Goal: Navigation & Orientation: Find specific page/section

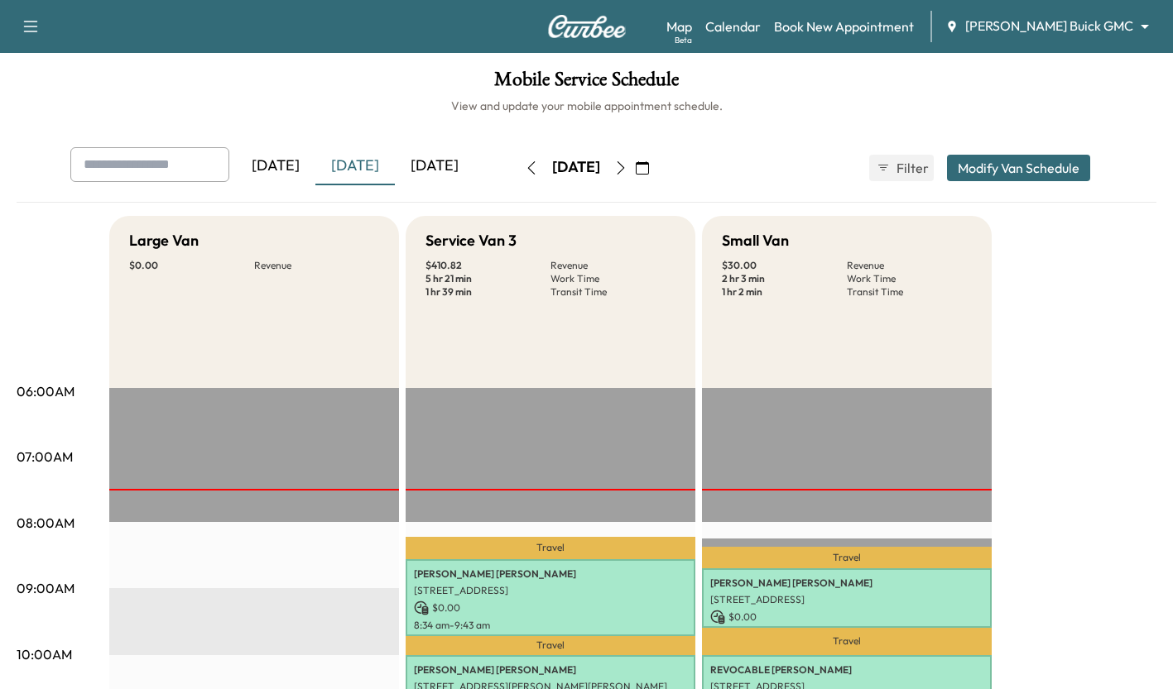
scroll to position [393, 0]
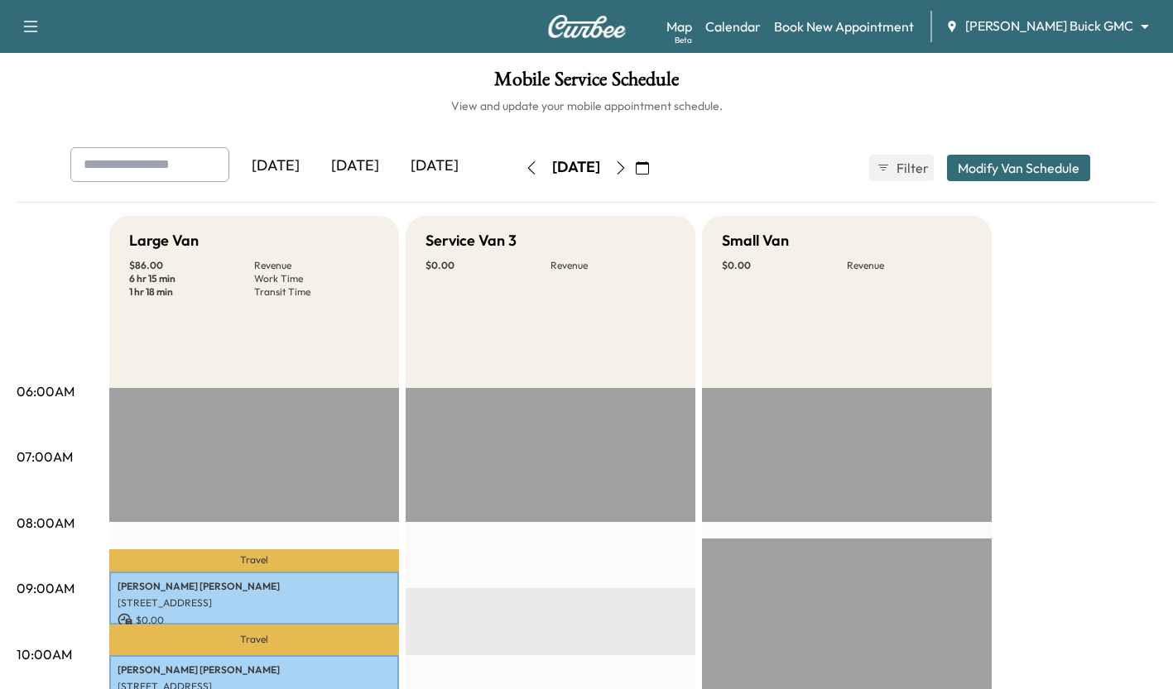
click at [342, 163] on div "[DATE]" at bounding box center [354, 166] width 79 height 38
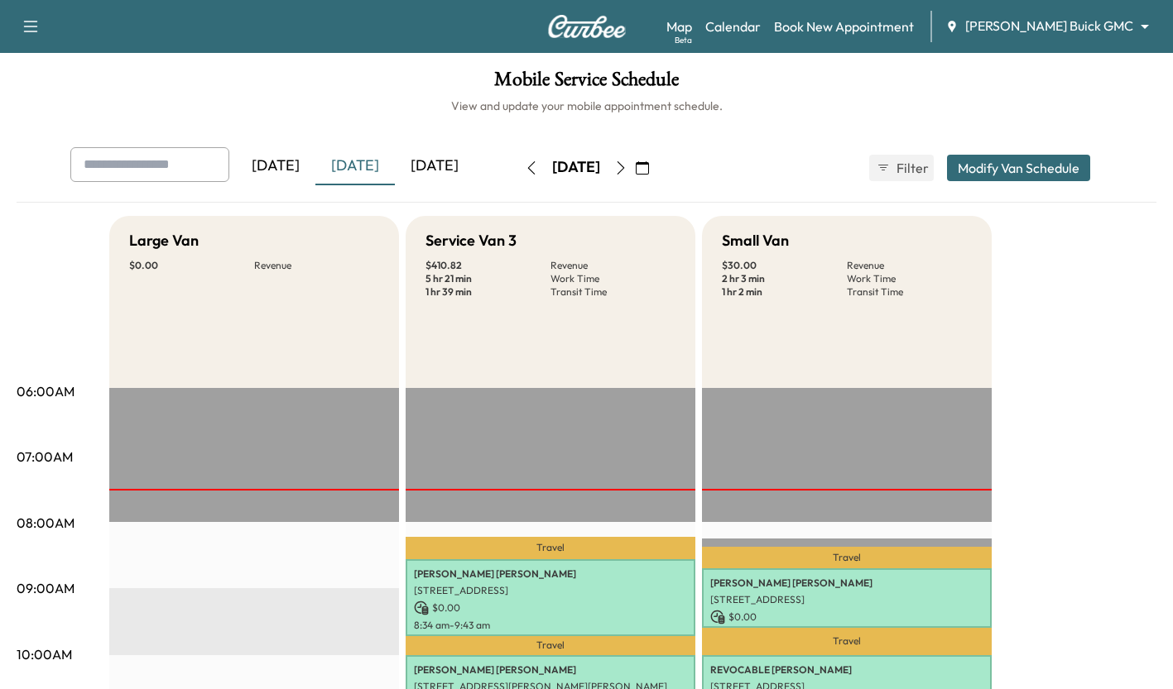
scroll to position [435, 0]
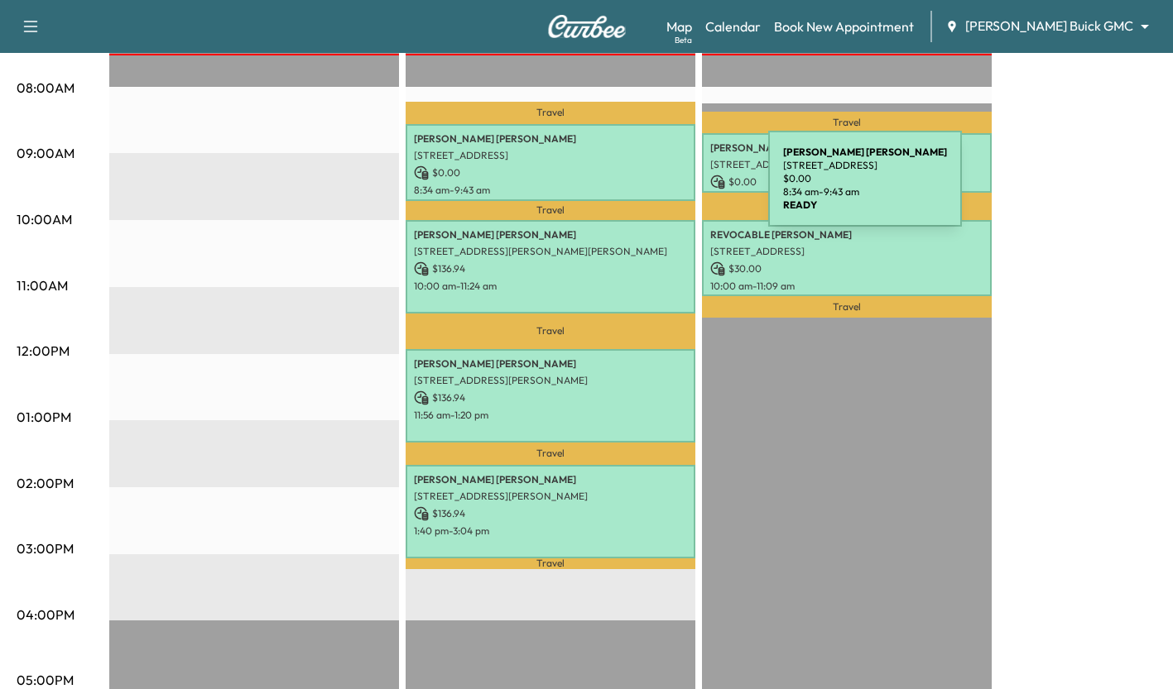
click at [644, 189] on p "8:34 am - 9:43 am" at bounding box center [550, 190] width 273 height 13
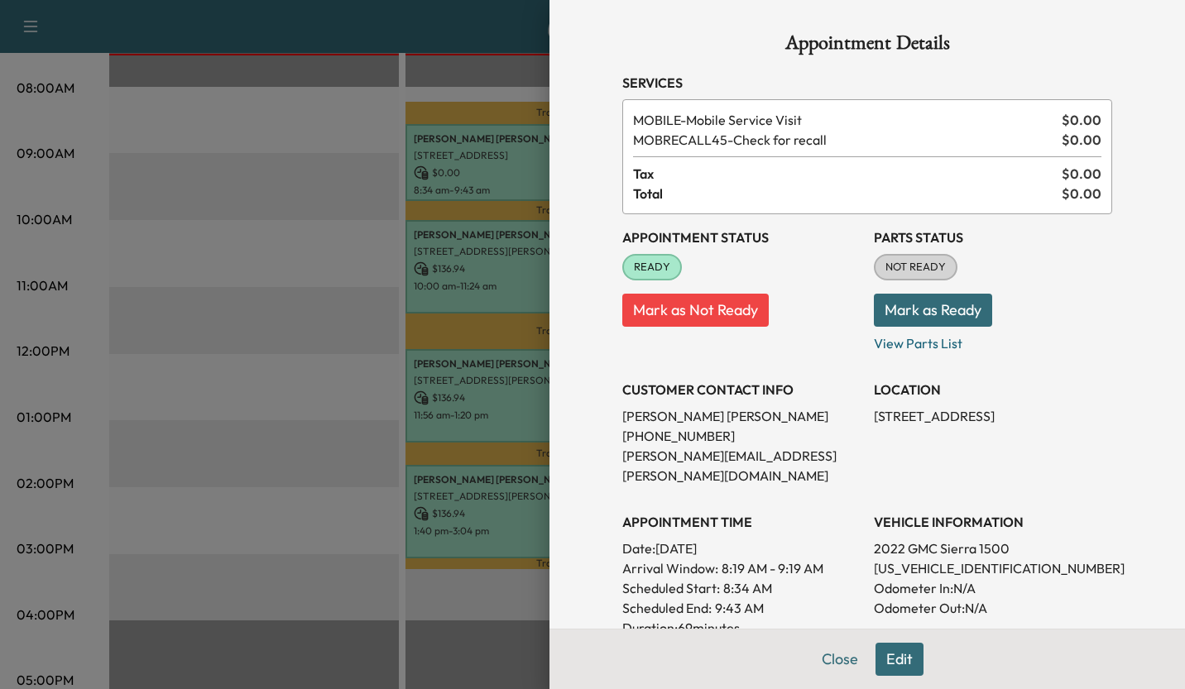
click at [354, 338] on div at bounding box center [592, 344] width 1185 height 689
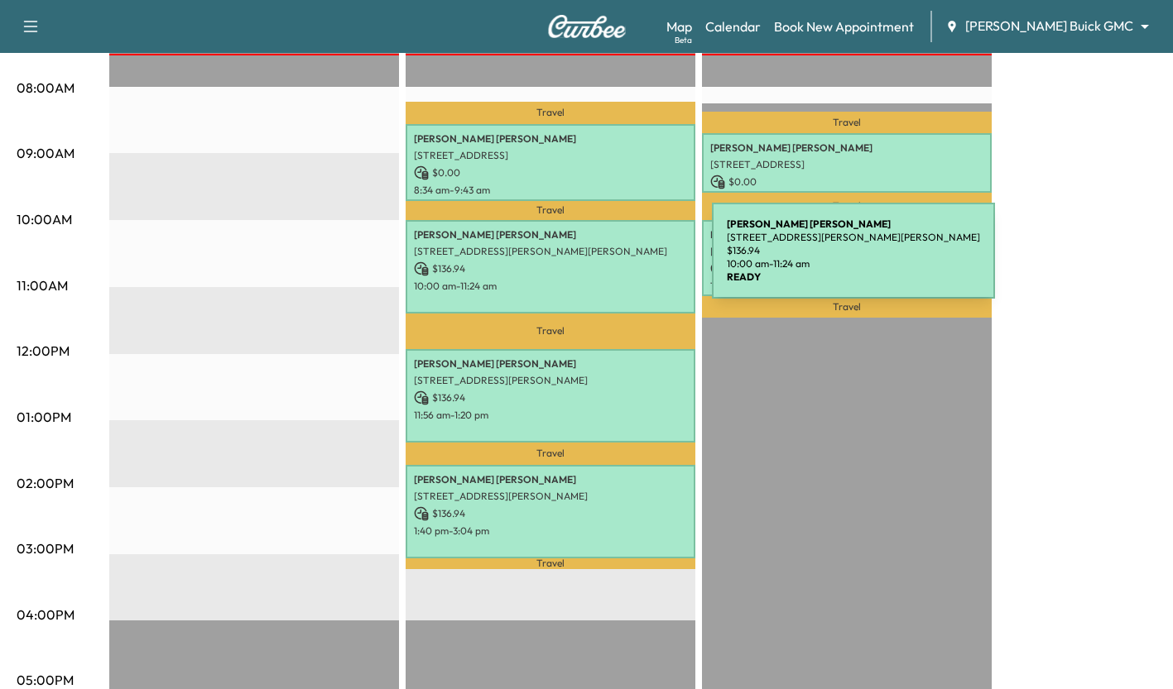
click at [588, 262] on p "$ 136.94" at bounding box center [550, 269] width 273 height 15
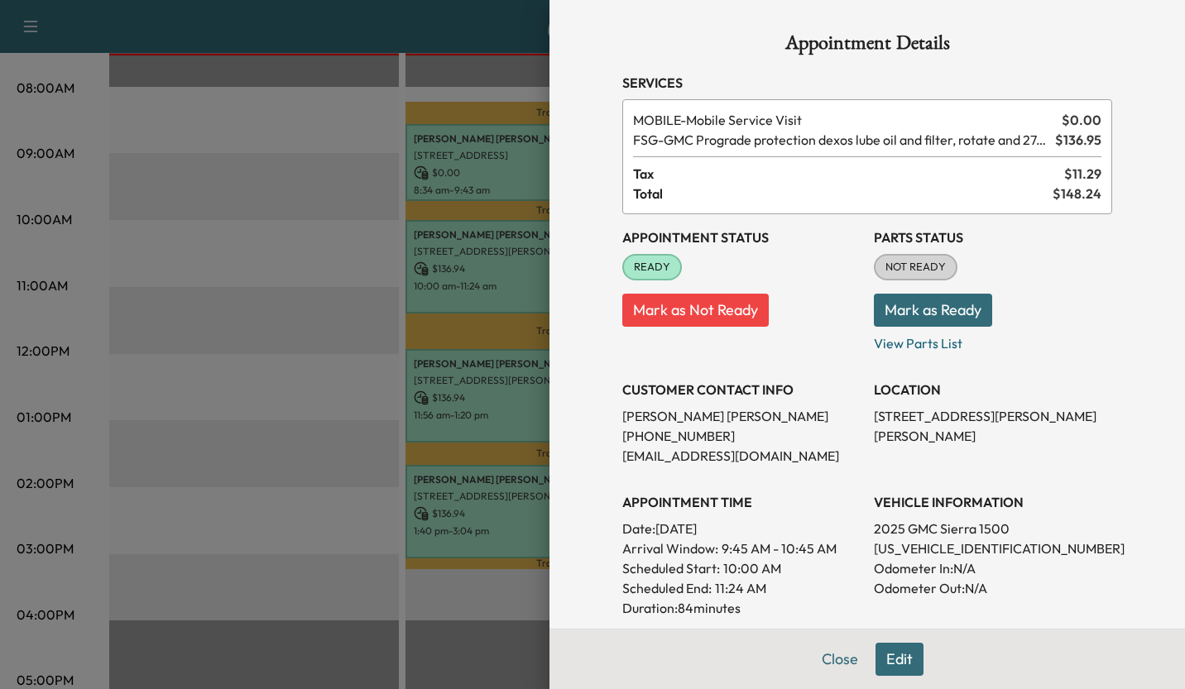
click at [340, 353] on div at bounding box center [592, 344] width 1185 height 689
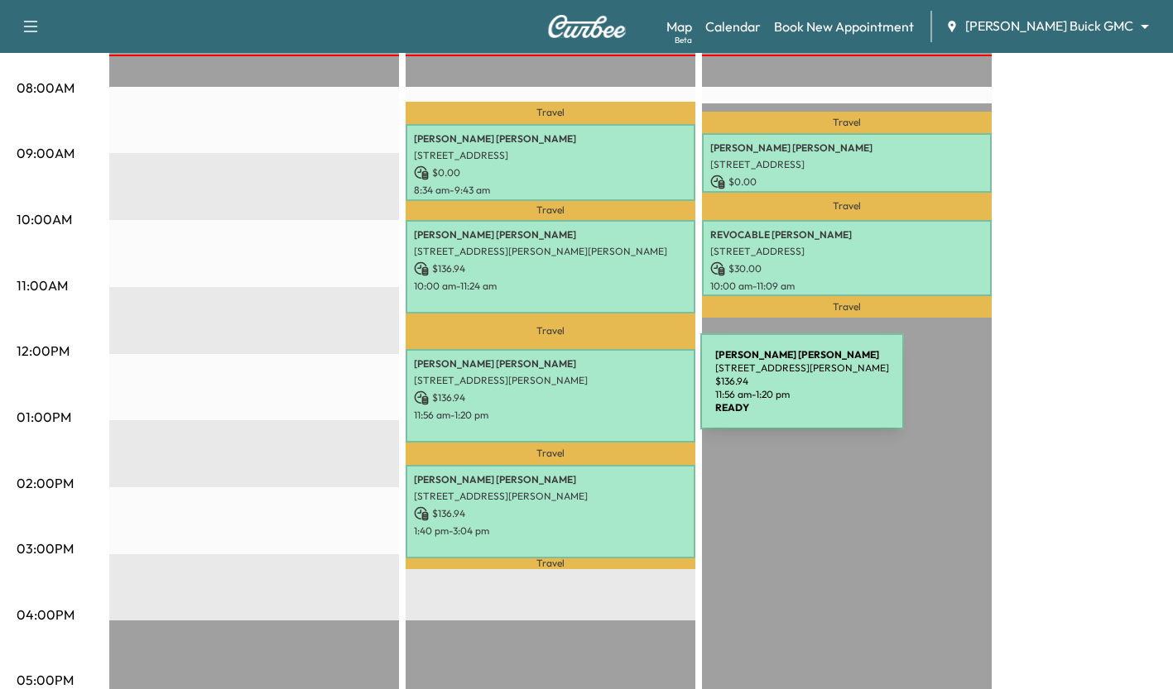
click at [576, 391] on p "$ 136.94" at bounding box center [550, 398] width 273 height 15
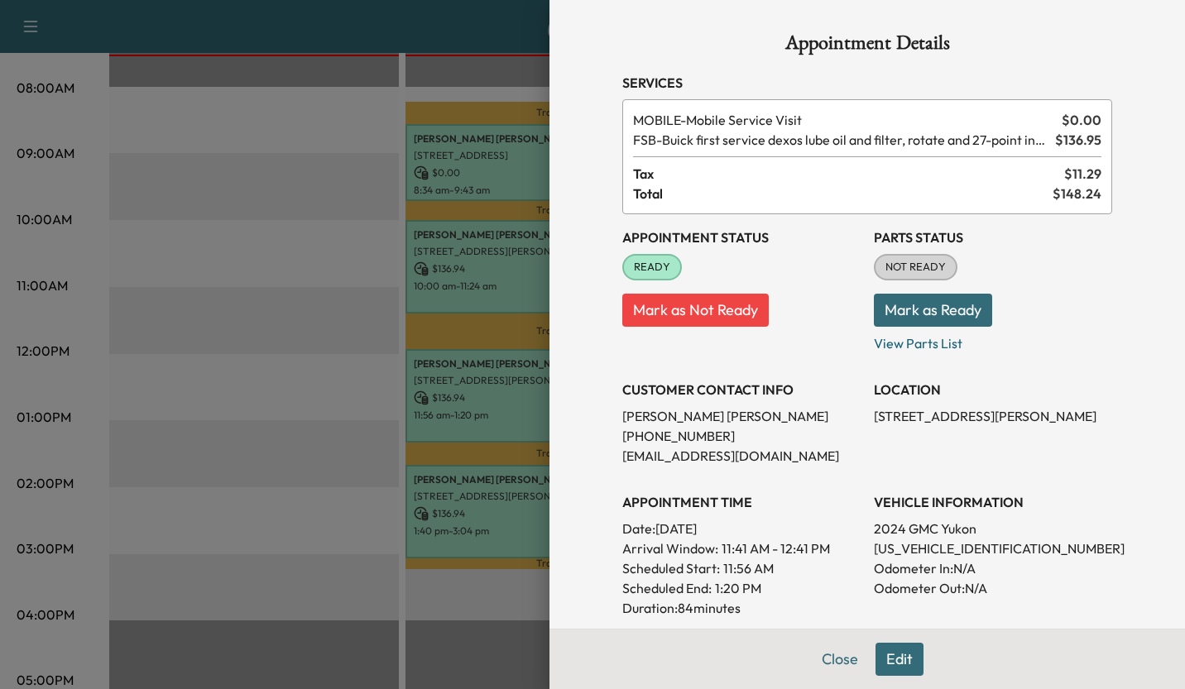
click at [380, 415] on div at bounding box center [592, 344] width 1185 height 689
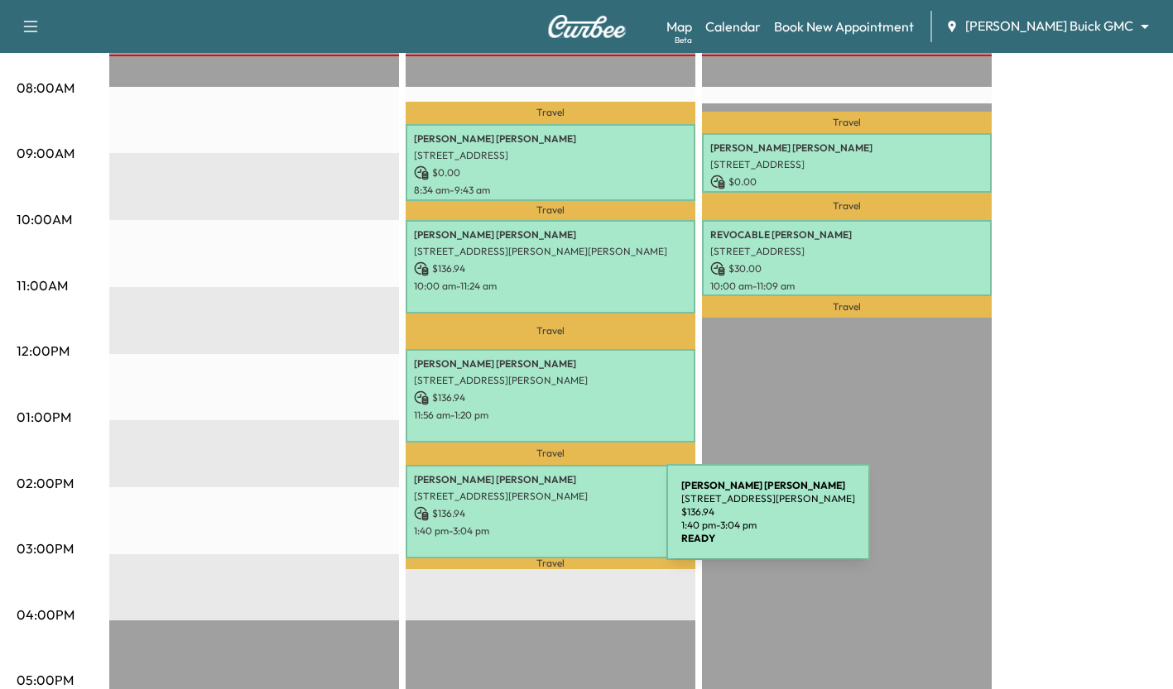
click at [542, 525] on p "1:40 pm - 3:04 pm" at bounding box center [550, 531] width 273 height 13
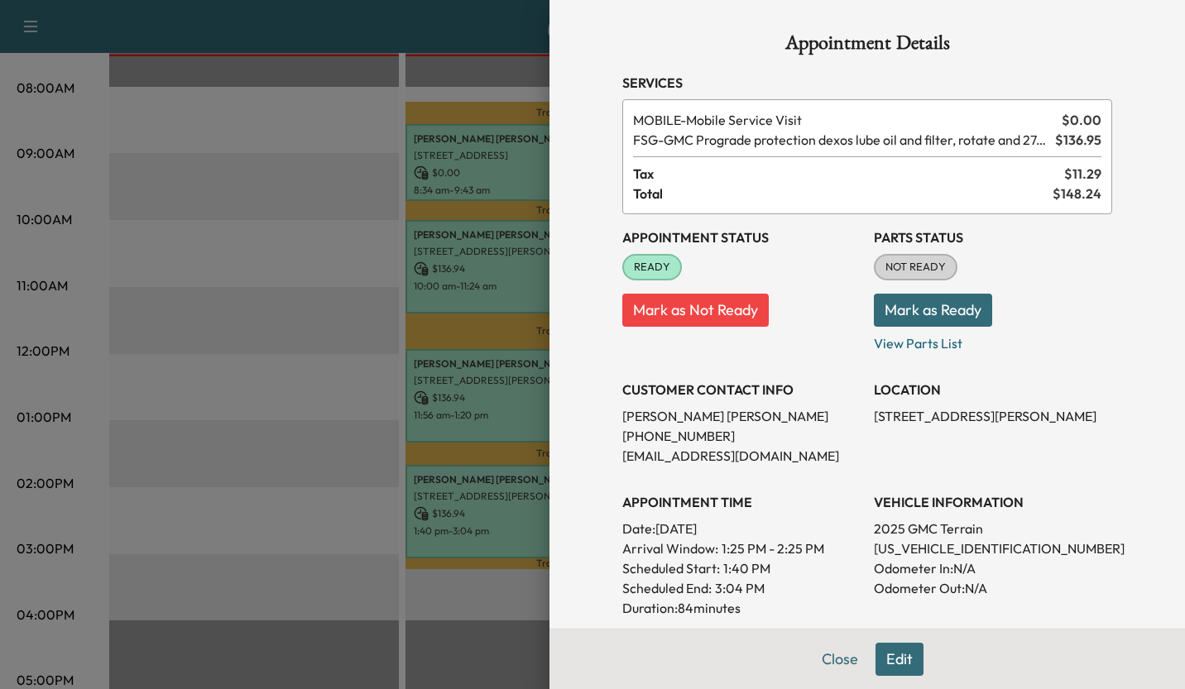
click at [375, 376] on div at bounding box center [592, 344] width 1185 height 689
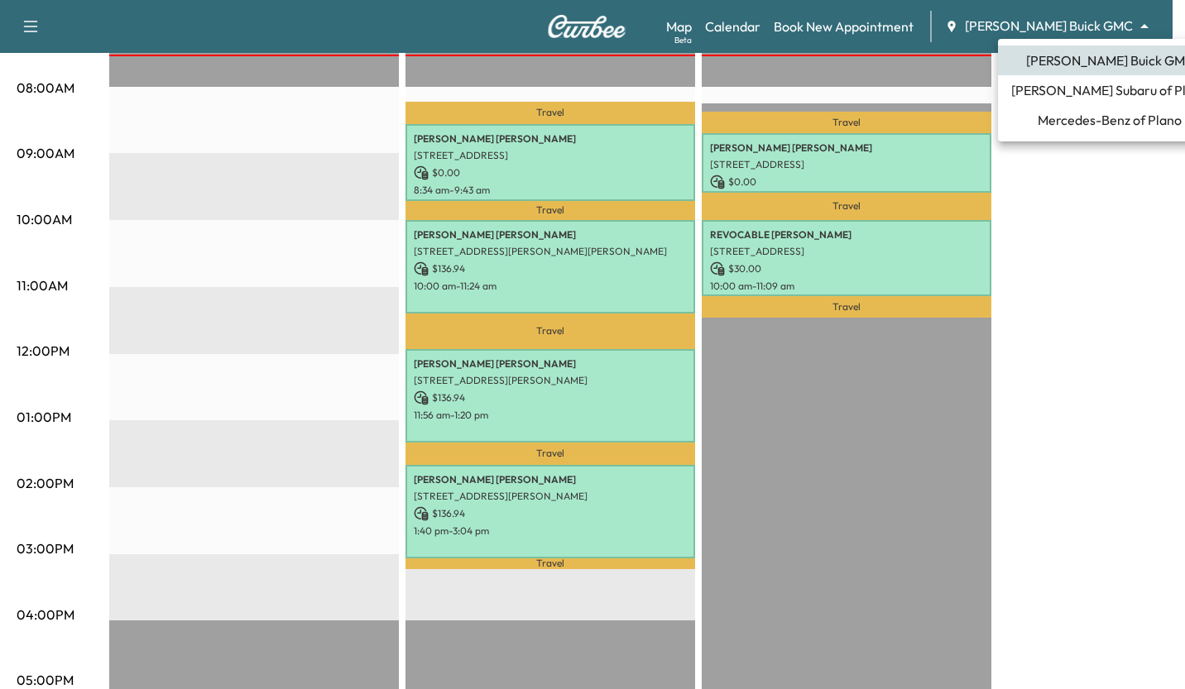
click at [1073, 96] on span "Ewing Subaru of Plano" at bounding box center [1109, 90] width 197 height 20
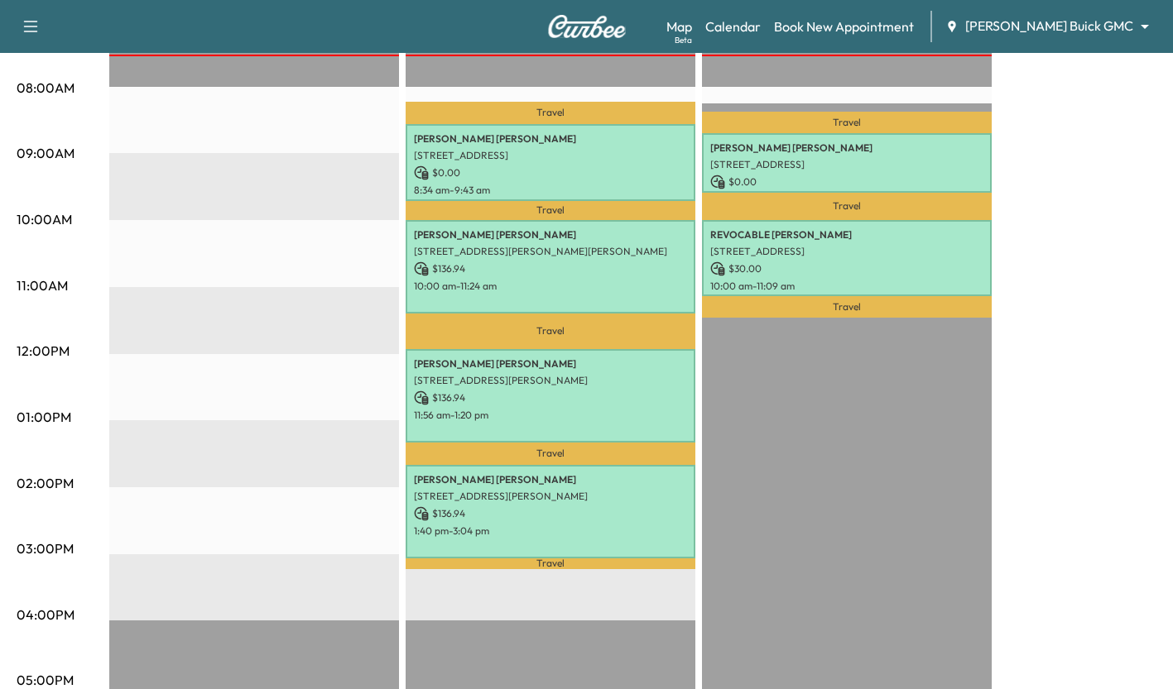
scroll to position [0, 0]
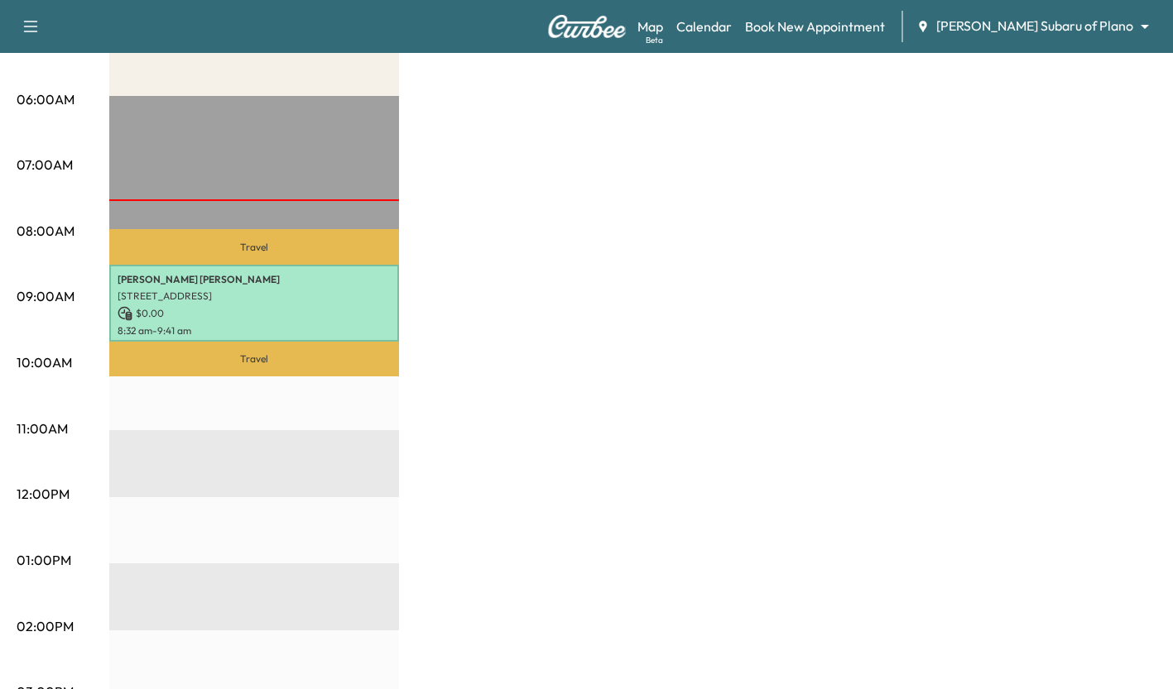
scroll to position [295, 0]
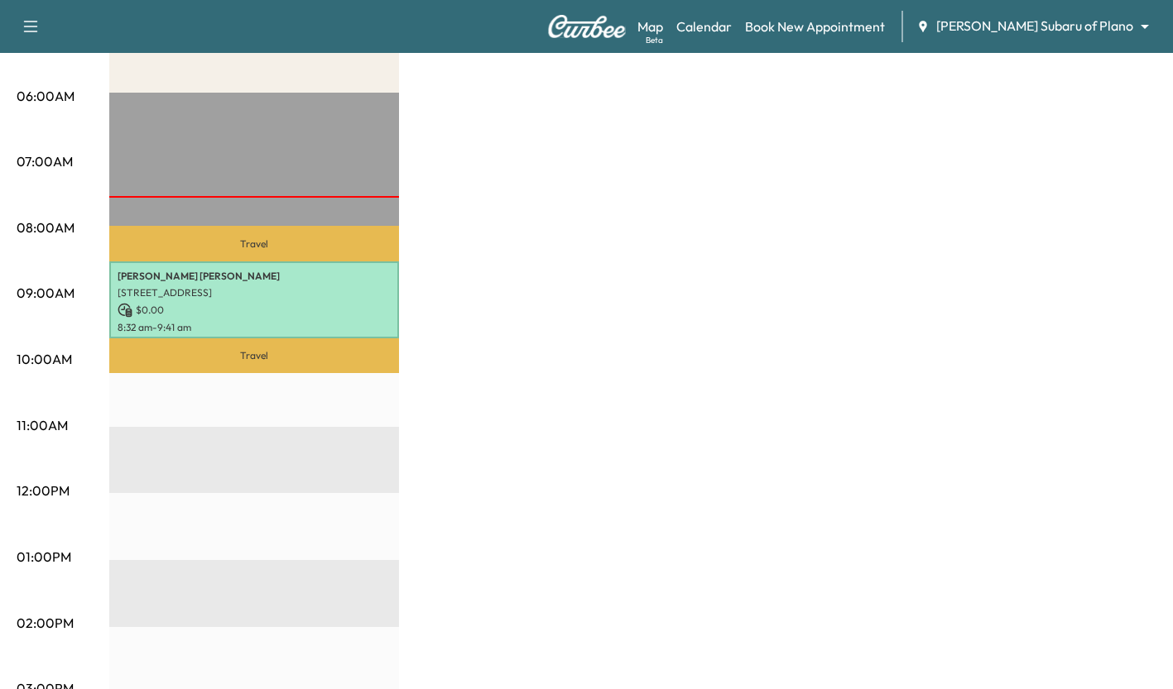
click at [1109, 37] on div "Map Beta Calendar Book New Appointment Ewing Subaru of Plano ******** ​" at bounding box center [898, 26] width 522 height 31
click at [1120, 32] on body "Support Log Out Map Beta Calendar Book New Appointment Ewing Subaru of Plano **…" at bounding box center [586, 49] width 1173 height 689
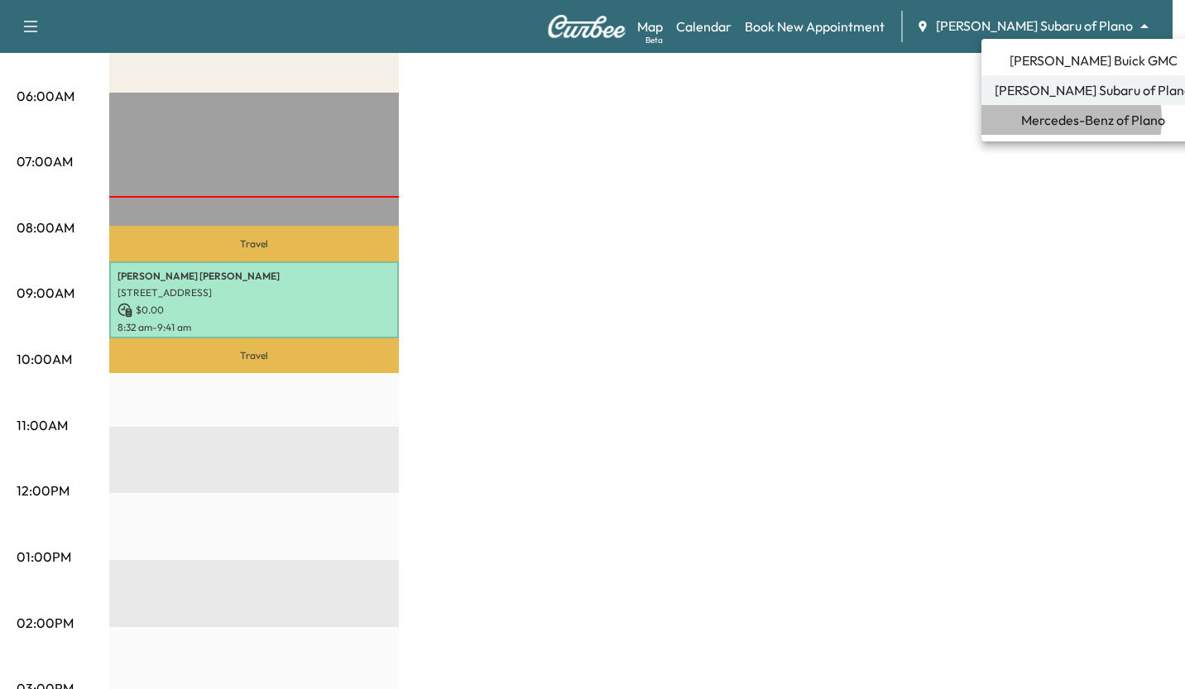
click at [1060, 119] on span "Mercedes-Benz of Plano" at bounding box center [1093, 120] width 144 height 20
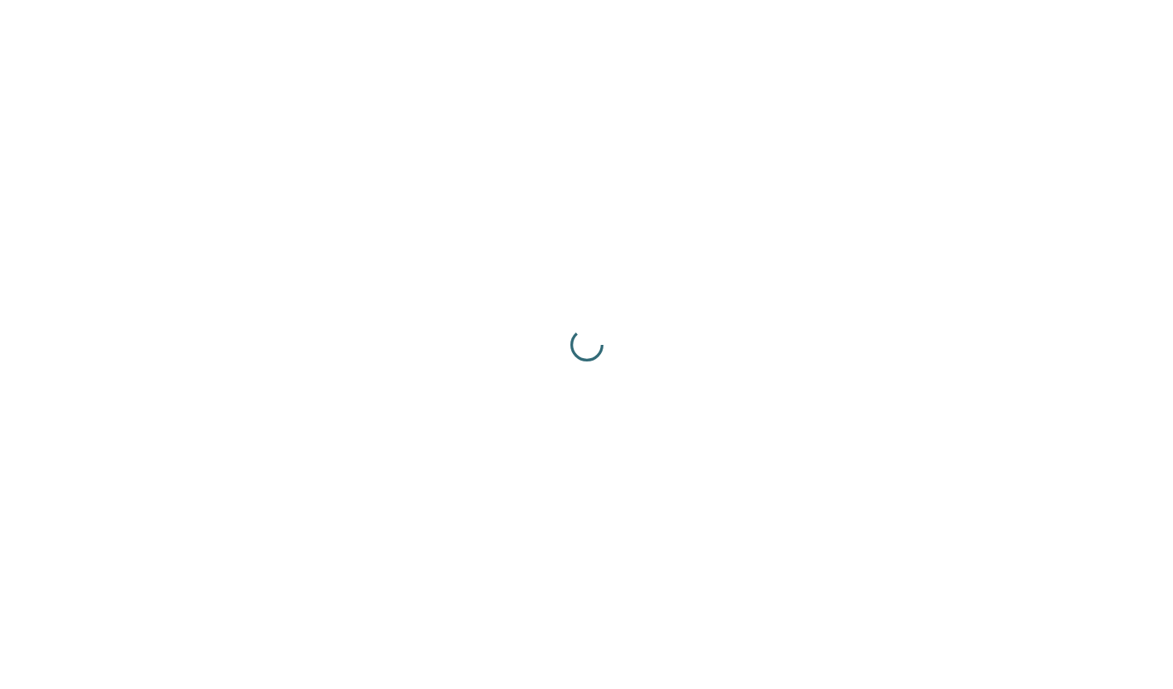
scroll to position [0, 0]
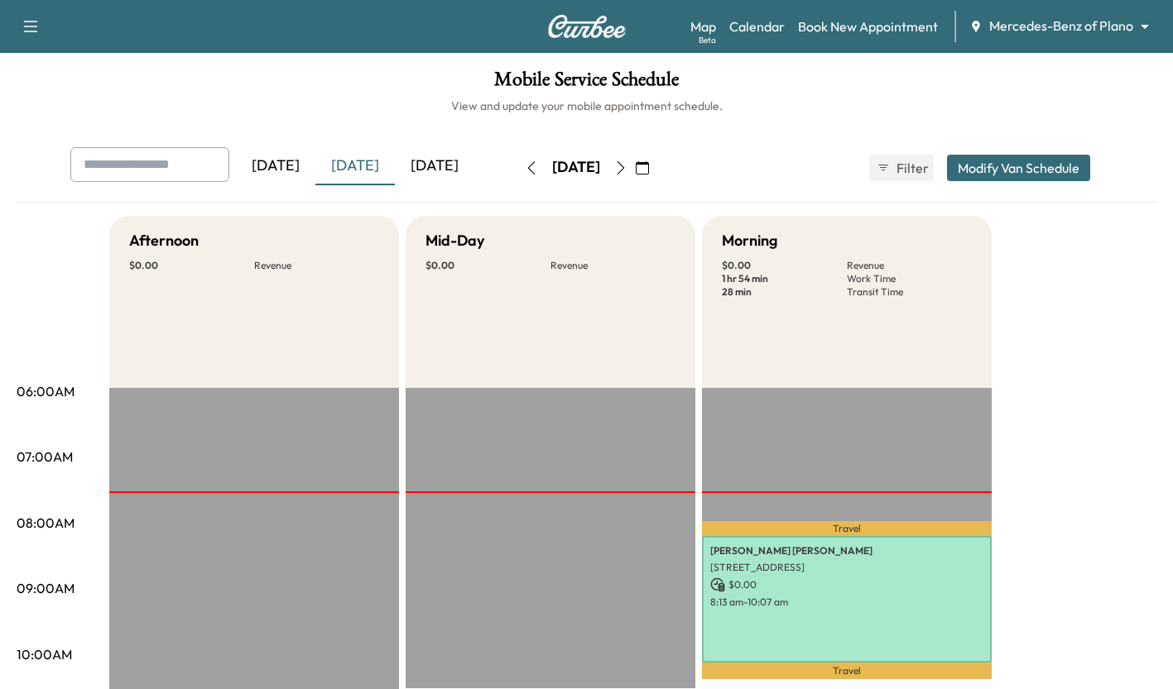
click at [1060, 25] on body "Support Log Out Map Beta Calendar Book New Appointment Mercedes-Benz of Plano *…" at bounding box center [586, 344] width 1173 height 689
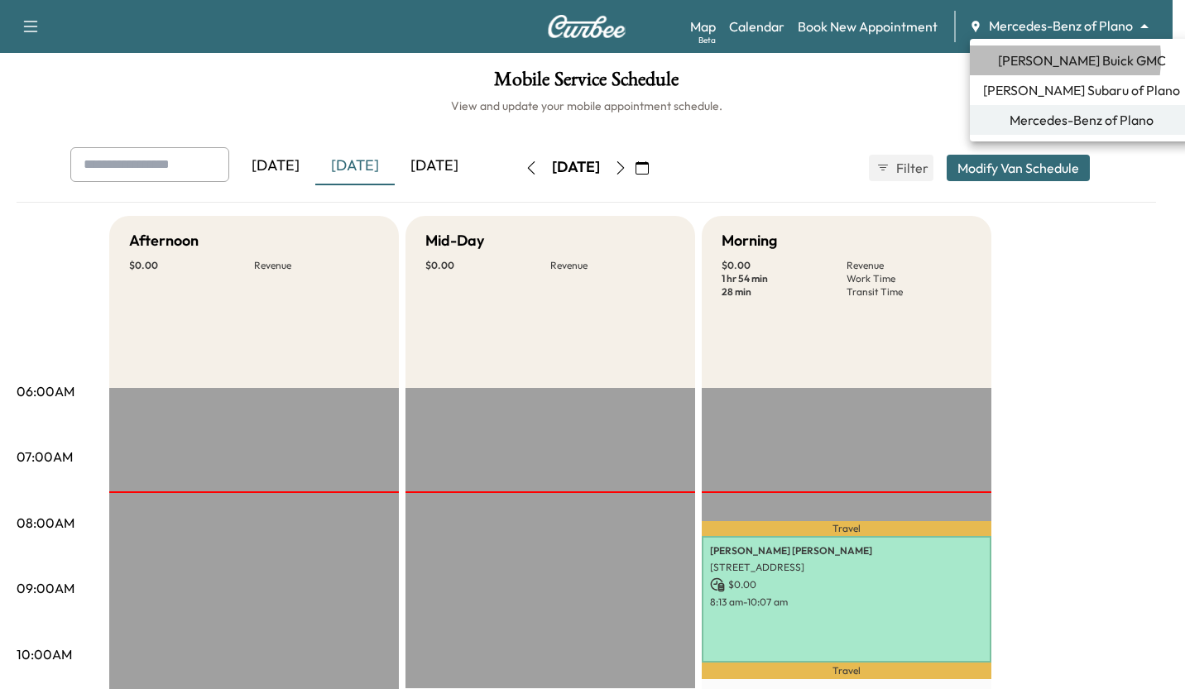
click at [1035, 59] on span "[PERSON_NAME] Buick GMC" at bounding box center [1082, 60] width 168 height 20
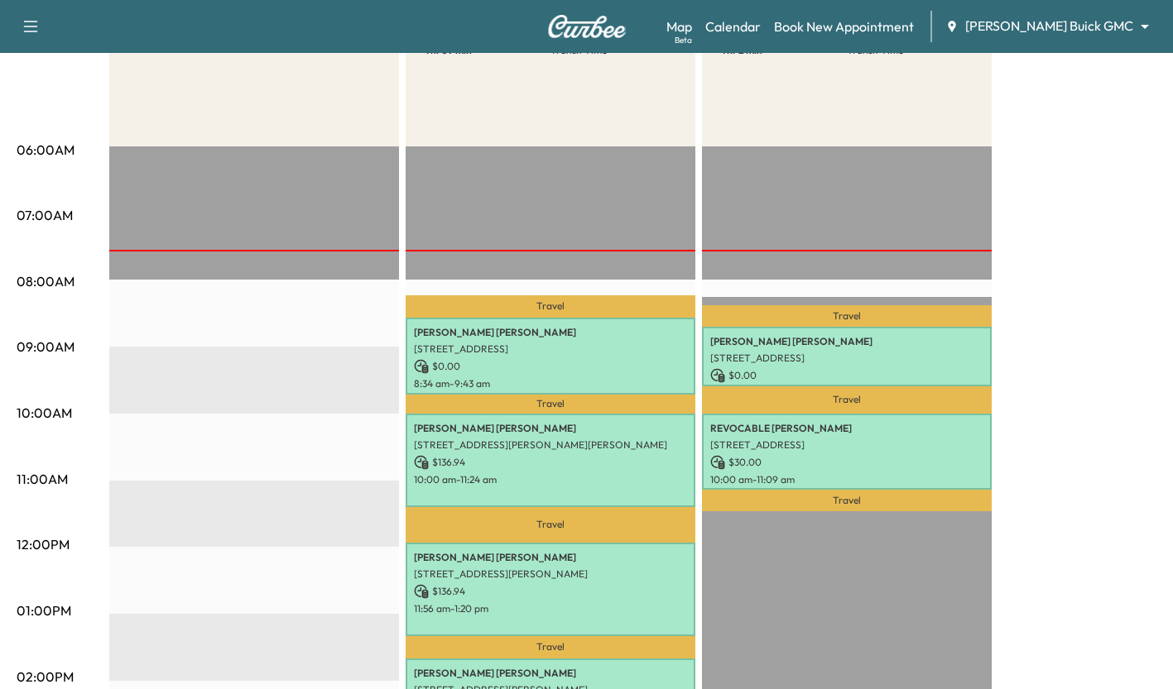
scroll to position [242, 0]
click at [318, 422] on div "EST Start" at bounding box center [254, 680] width 290 height 1069
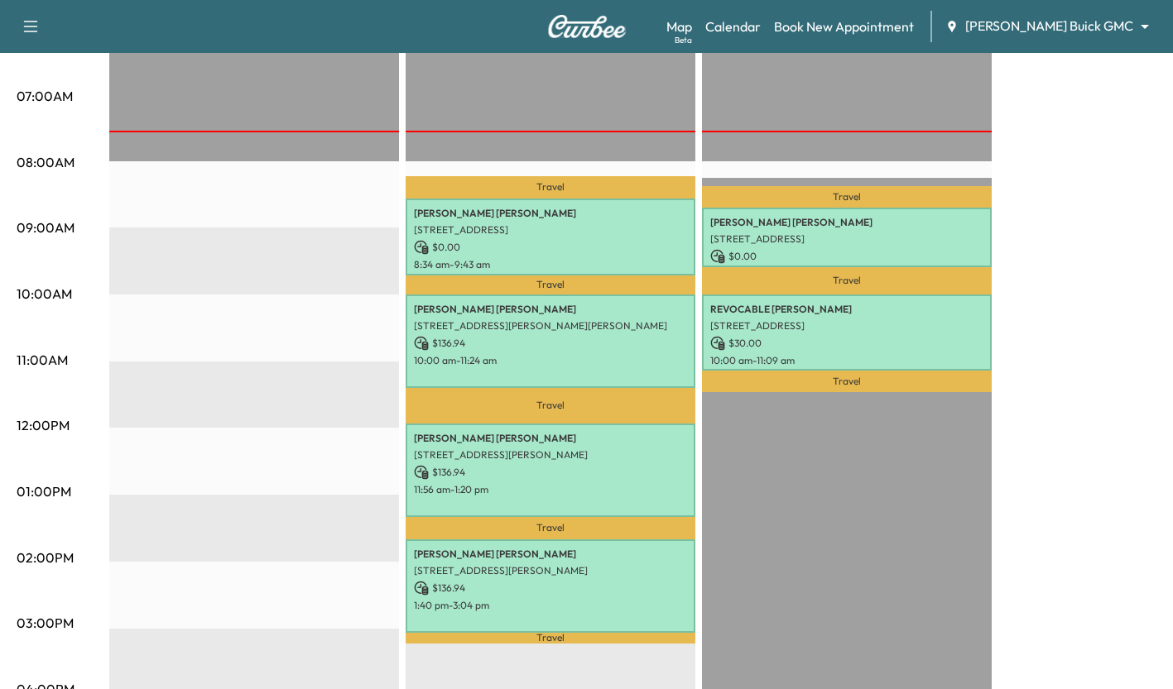
scroll to position [359, 0]
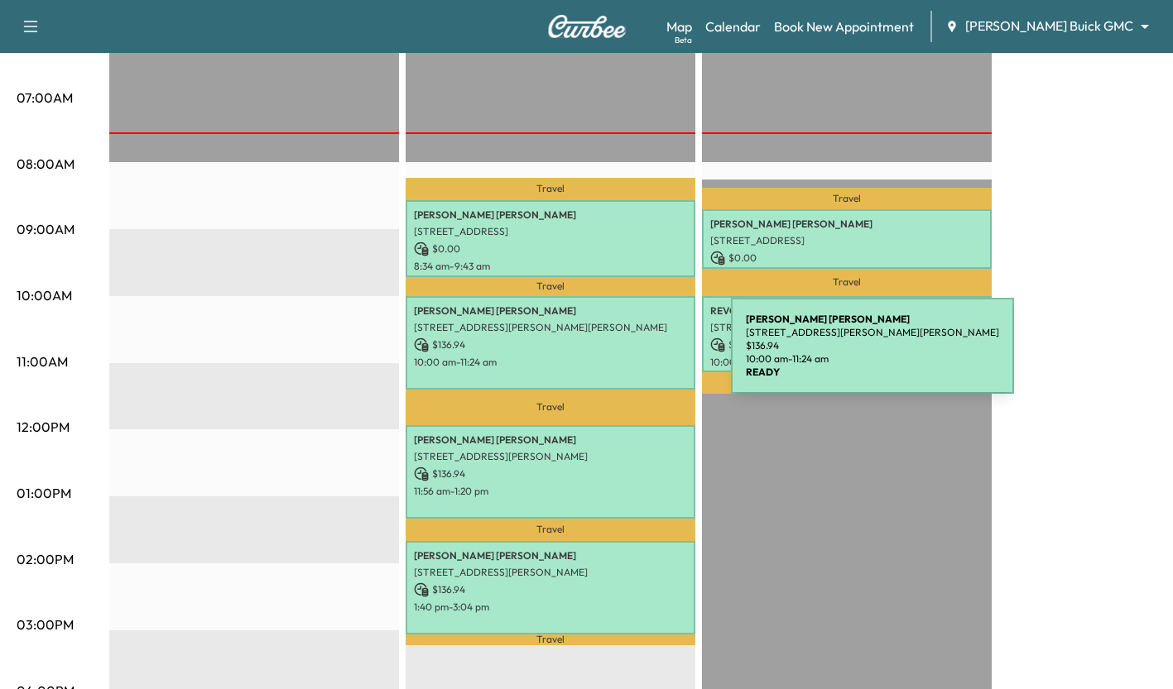
click at [607, 356] on p "10:00 am - 11:24 am" at bounding box center [550, 362] width 273 height 13
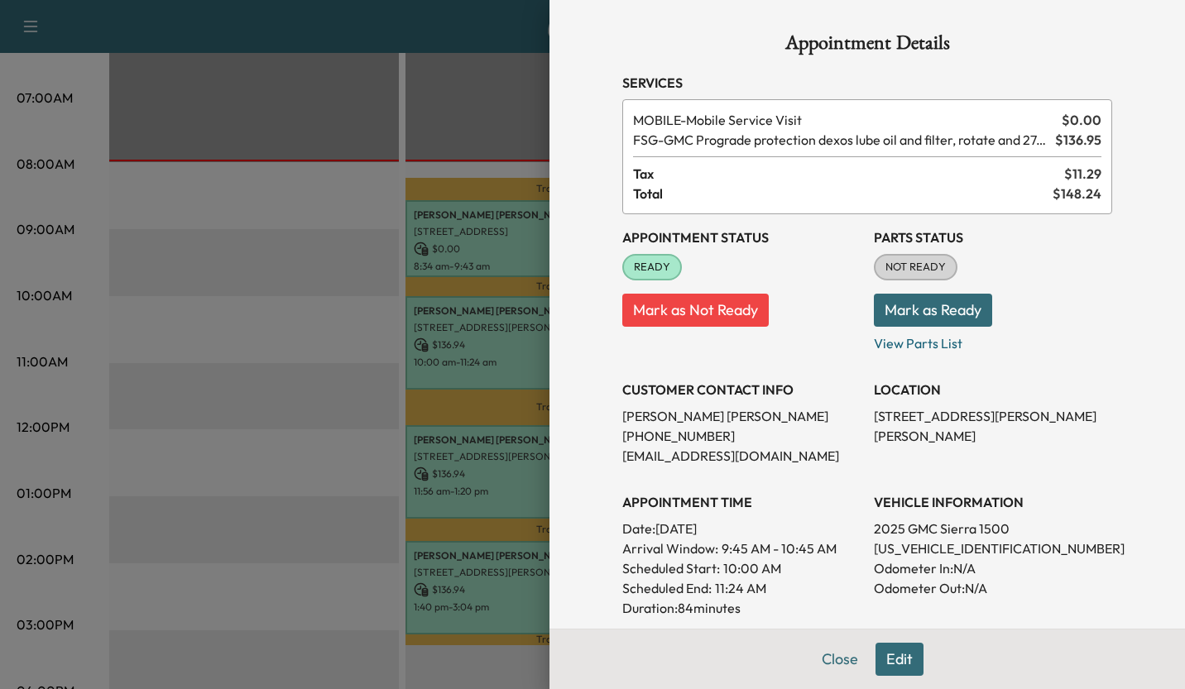
click at [360, 356] on div at bounding box center [592, 344] width 1185 height 689
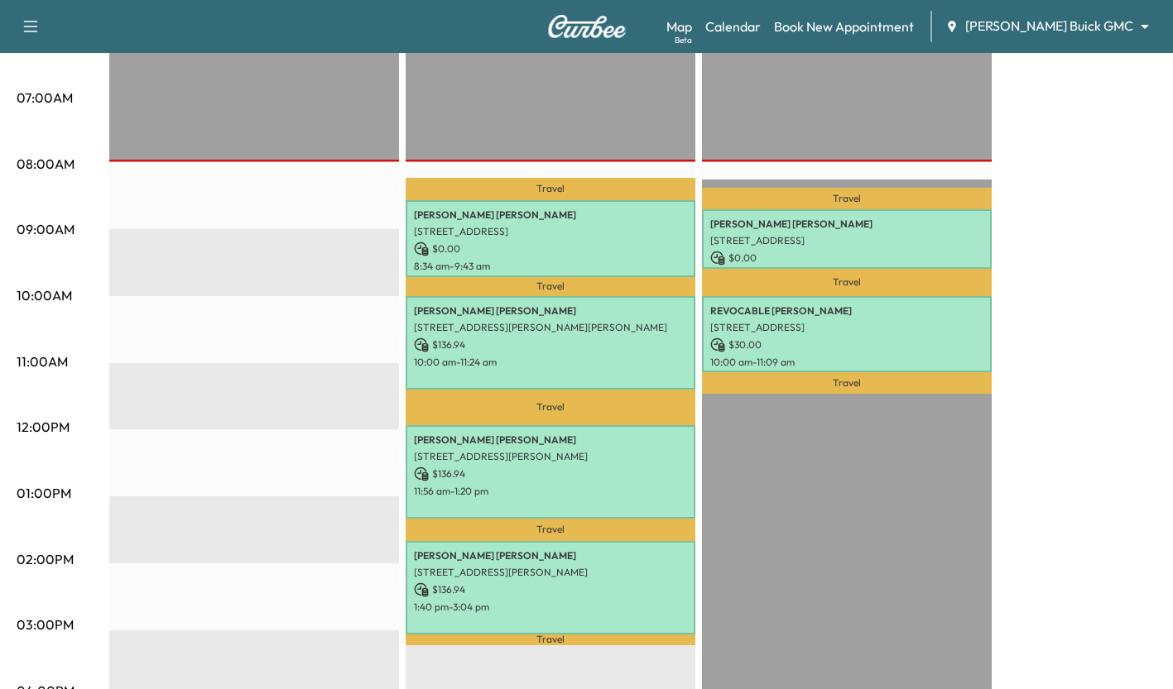
drag, startPoint x: 360, startPoint y: 356, endPoint x: 324, endPoint y: 273, distance: 90.4
click at [324, 273] on div "EST Start" at bounding box center [254, 563] width 290 height 1069
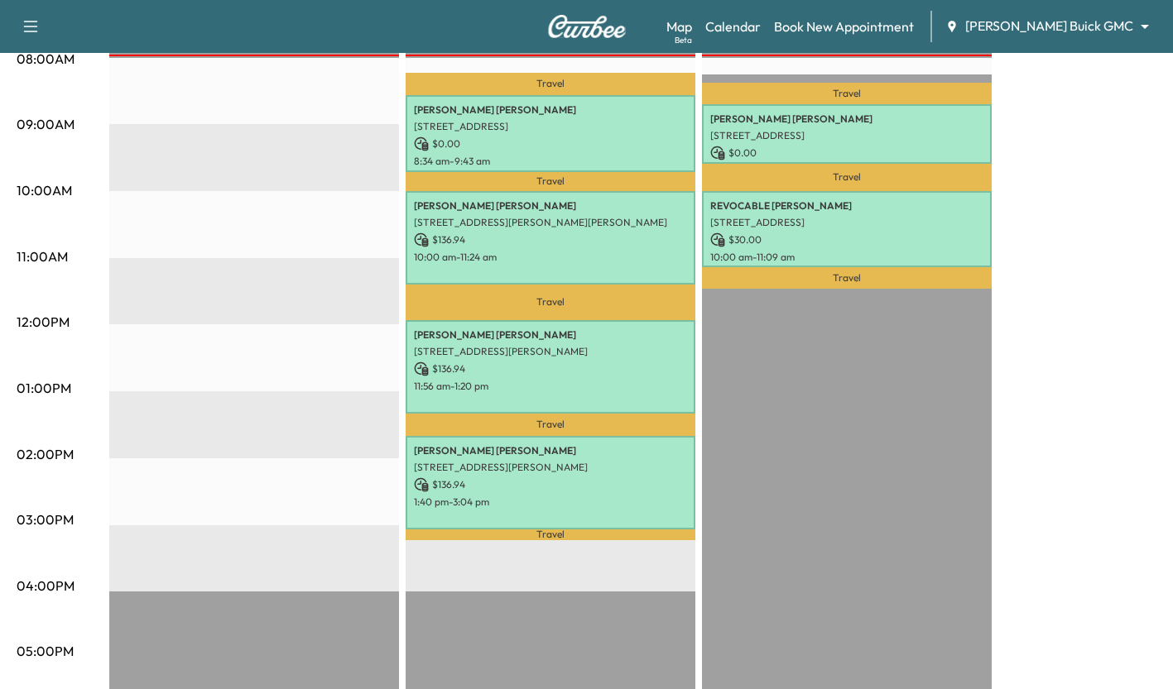
scroll to position [465, 0]
